Goal: Entertainment & Leisure: Consume media (video, audio)

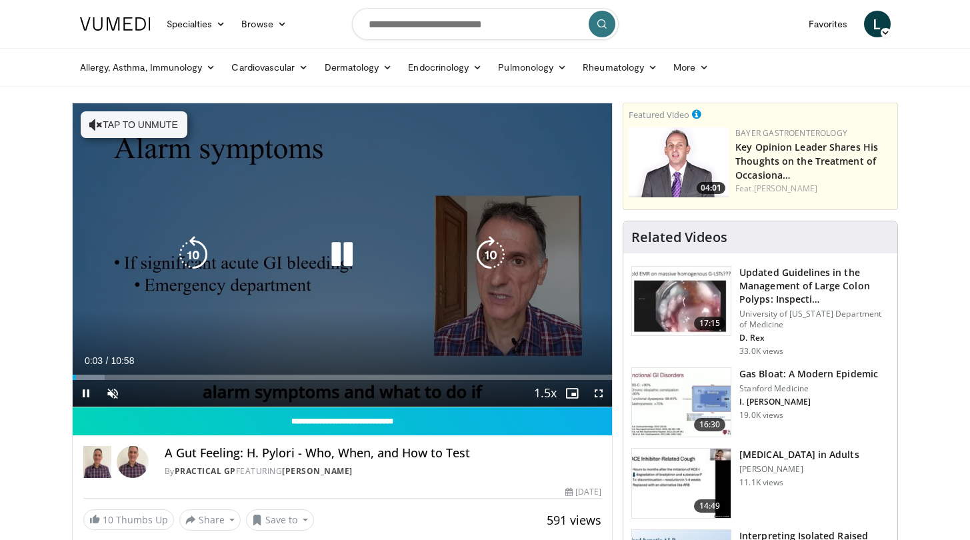
click at [104, 125] on button "Tap to unmute" at bounding box center [134, 124] width 107 height 27
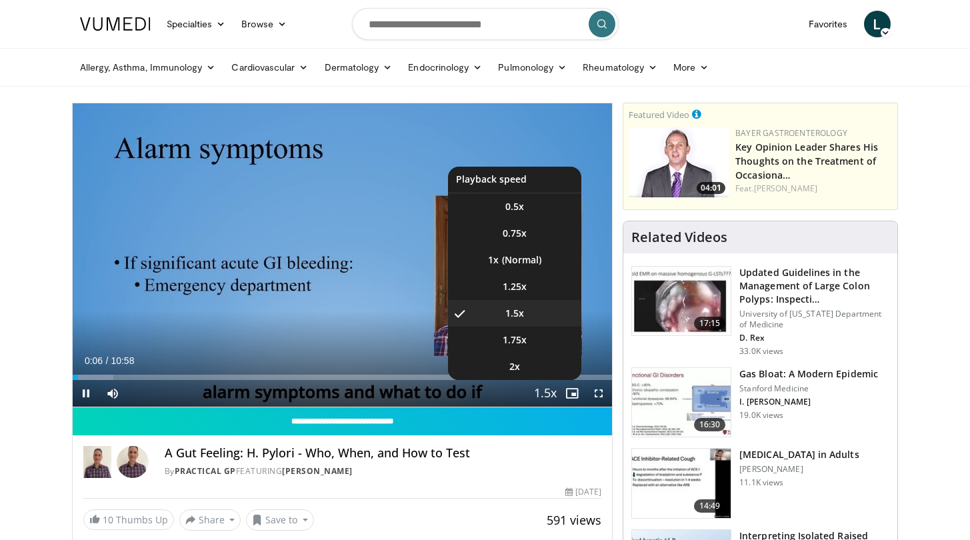
click at [545, 393] on span "Video Player" at bounding box center [545, 394] width 19 height 27
click at [513, 337] on span "1.75x" at bounding box center [515, 339] width 24 height 13
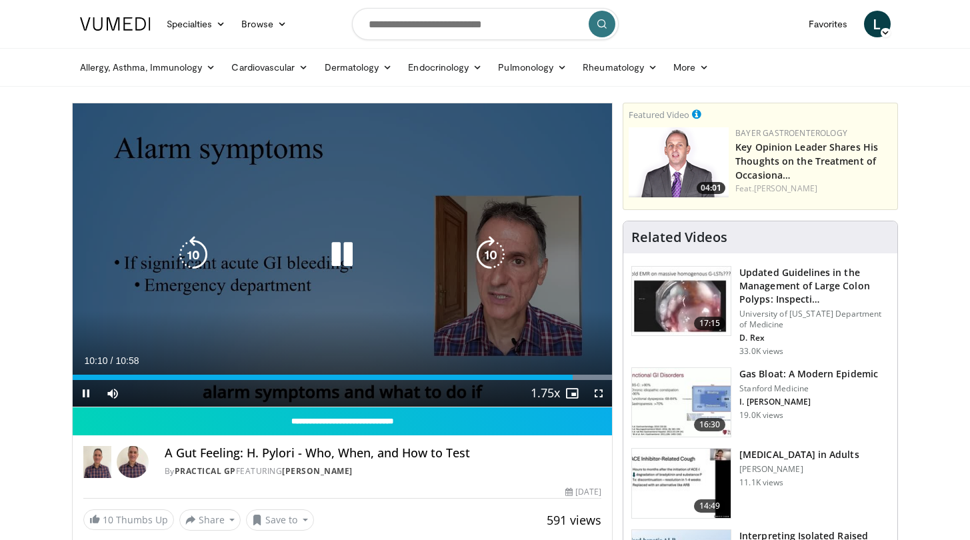
click at [304, 261] on div "Video Player" at bounding box center [342, 254] width 324 height 27
click at [339, 257] on icon "Video Player" at bounding box center [341, 254] width 37 height 37
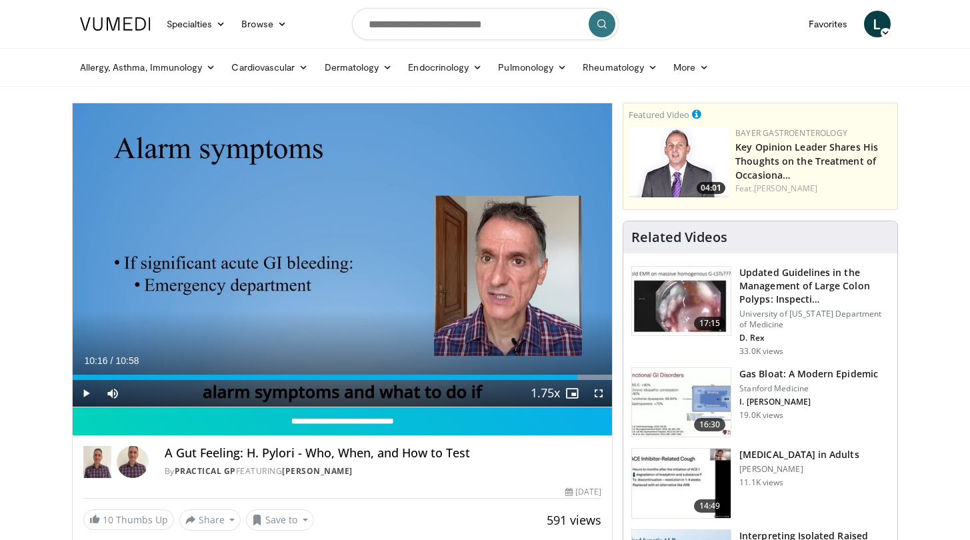
click at [339, 257] on div "10 seconds Tap to unmute" at bounding box center [343, 254] width 540 height 303
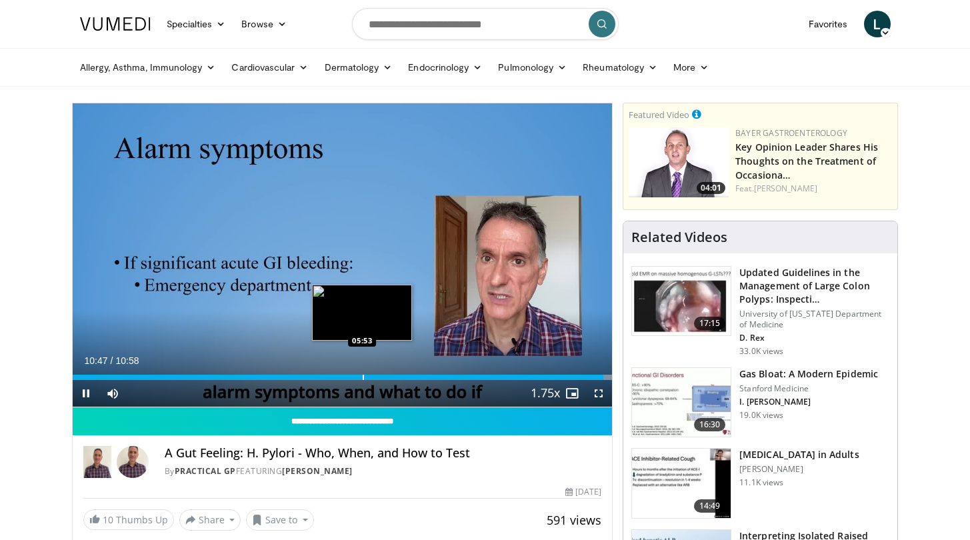
click at [362, 373] on div "Loaded : 100.00% 10:48 05:53" at bounding box center [343, 373] width 540 height 13
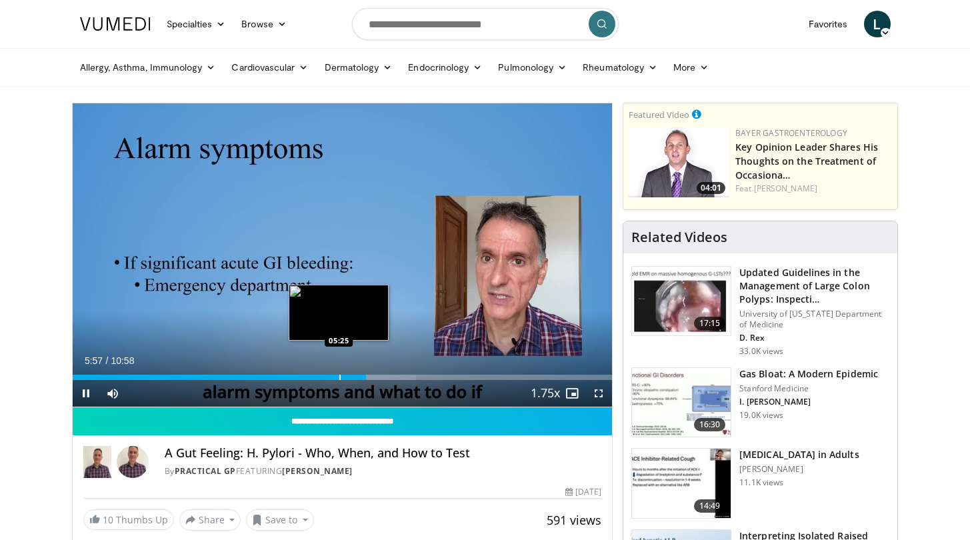
click at [339, 378] on div "Progress Bar" at bounding box center [339, 377] width 1 height 5
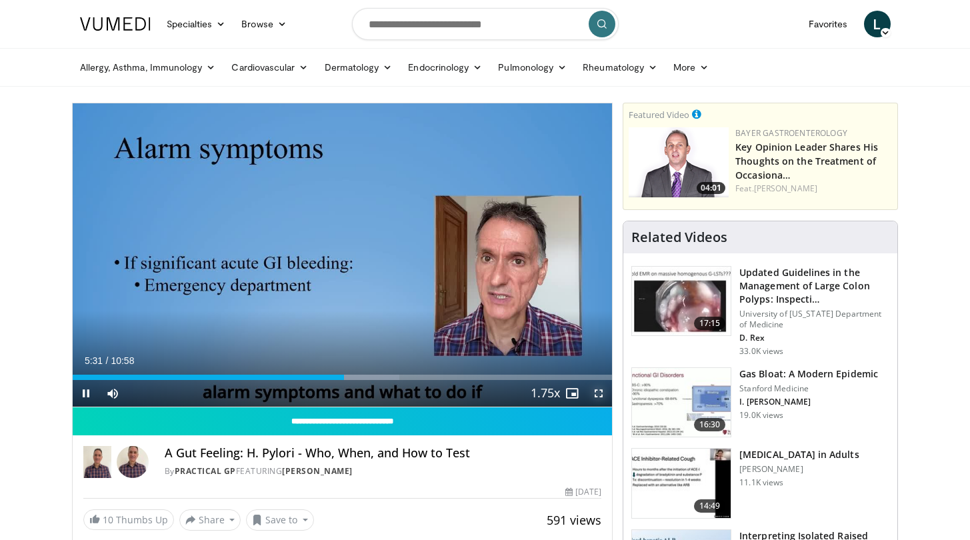
click at [600, 391] on span "Video Player" at bounding box center [598, 393] width 27 height 27
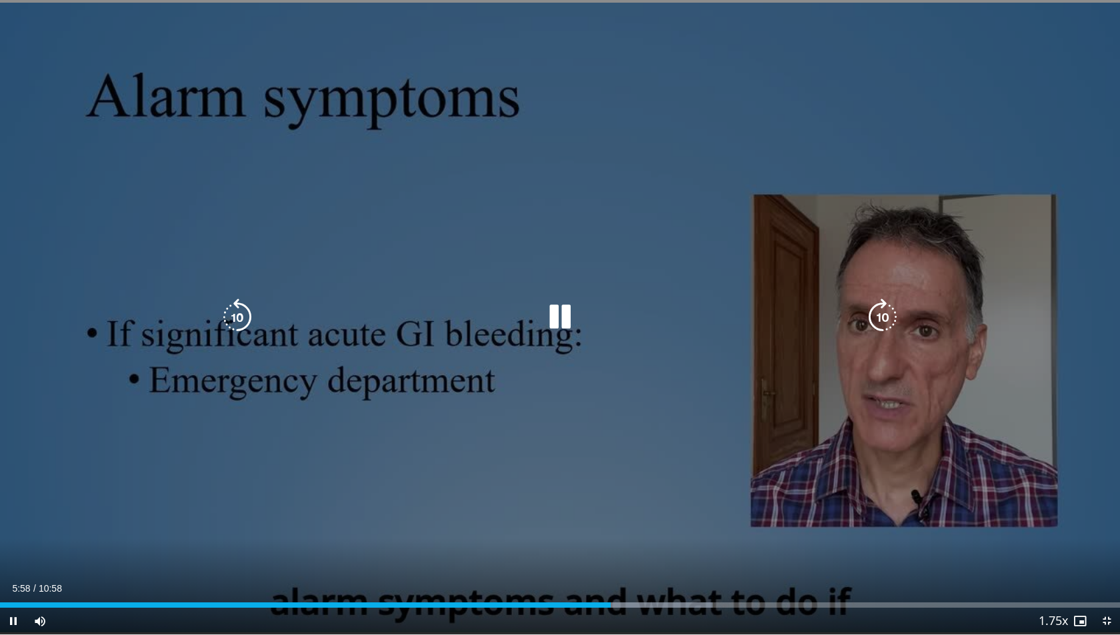
click at [541, 304] on icon "Video Player" at bounding box center [559, 317] width 37 height 37
click at [552, 309] on icon "Video Player" at bounding box center [559, 317] width 37 height 37
click at [546, 314] on icon "Video Player" at bounding box center [559, 317] width 37 height 37
click at [561, 313] on icon "Video Player" at bounding box center [559, 317] width 37 height 37
click at [546, 320] on icon "Video Player" at bounding box center [559, 317] width 37 height 37
